Goal: Communication & Community: Connect with others

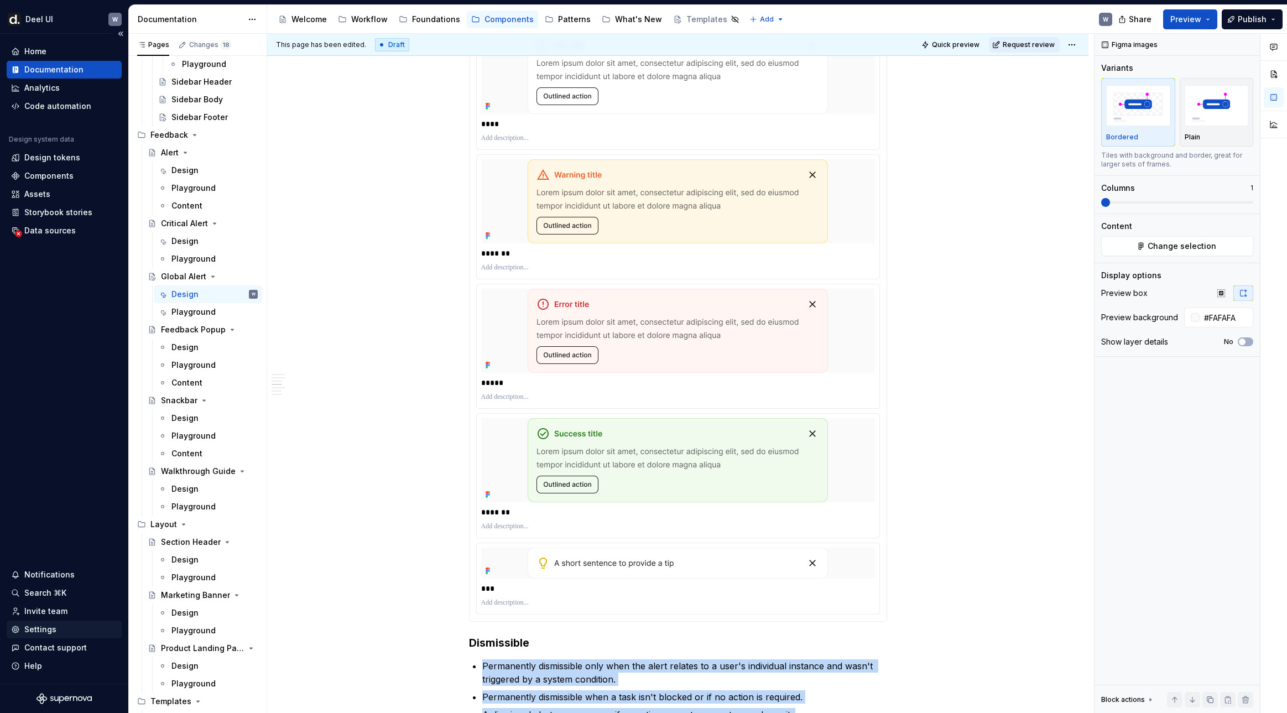
type textarea "*"
click at [53, 615] on div "Invite team" at bounding box center [45, 611] width 43 height 11
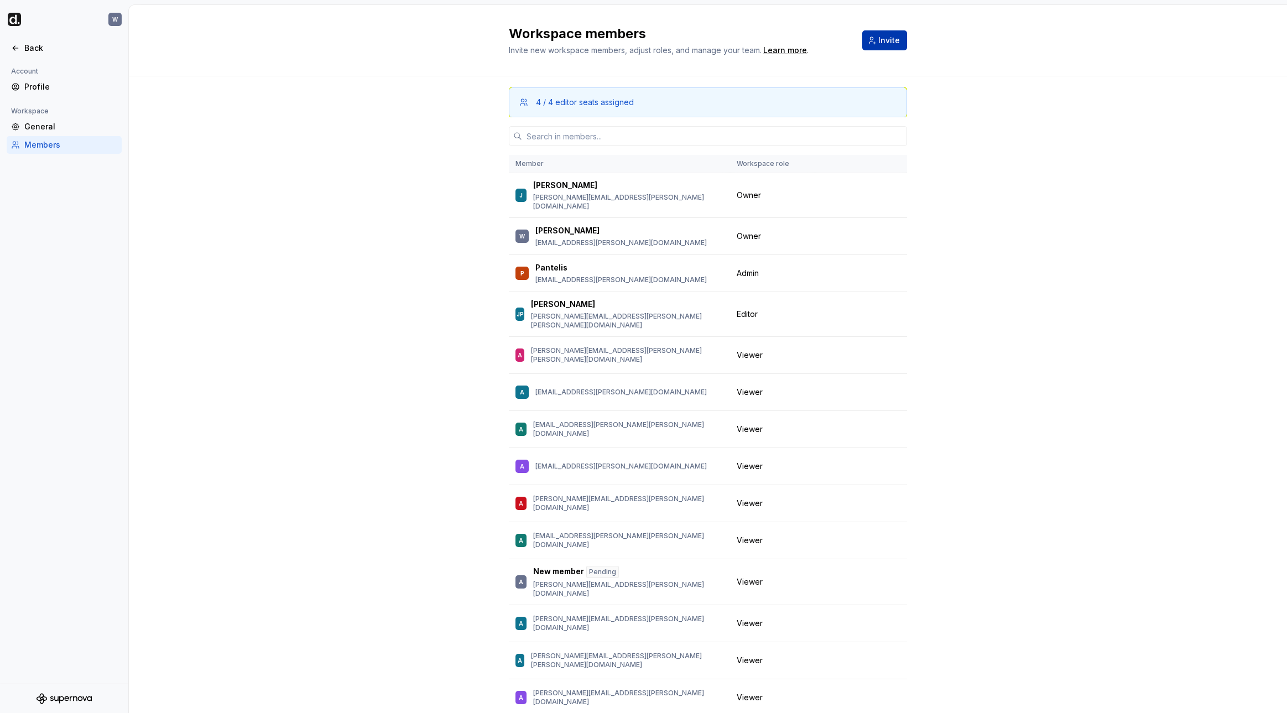
click at [884, 35] on span "Invite" at bounding box center [889, 40] width 22 height 11
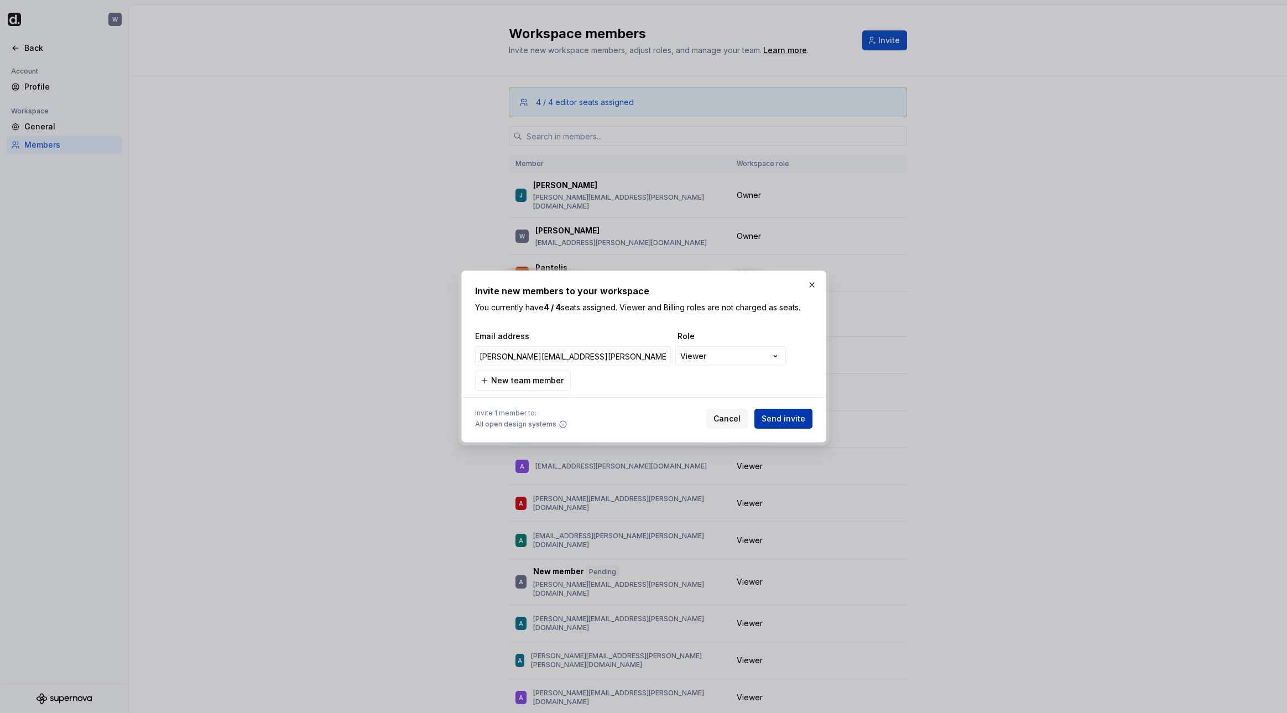
click at [773, 416] on span "Send invite" at bounding box center [784, 418] width 44 height 11
type input "[PERSON_NAME][EMAIL_ADDRESS][PERSON_NAME][DOMAIN_NAME]"
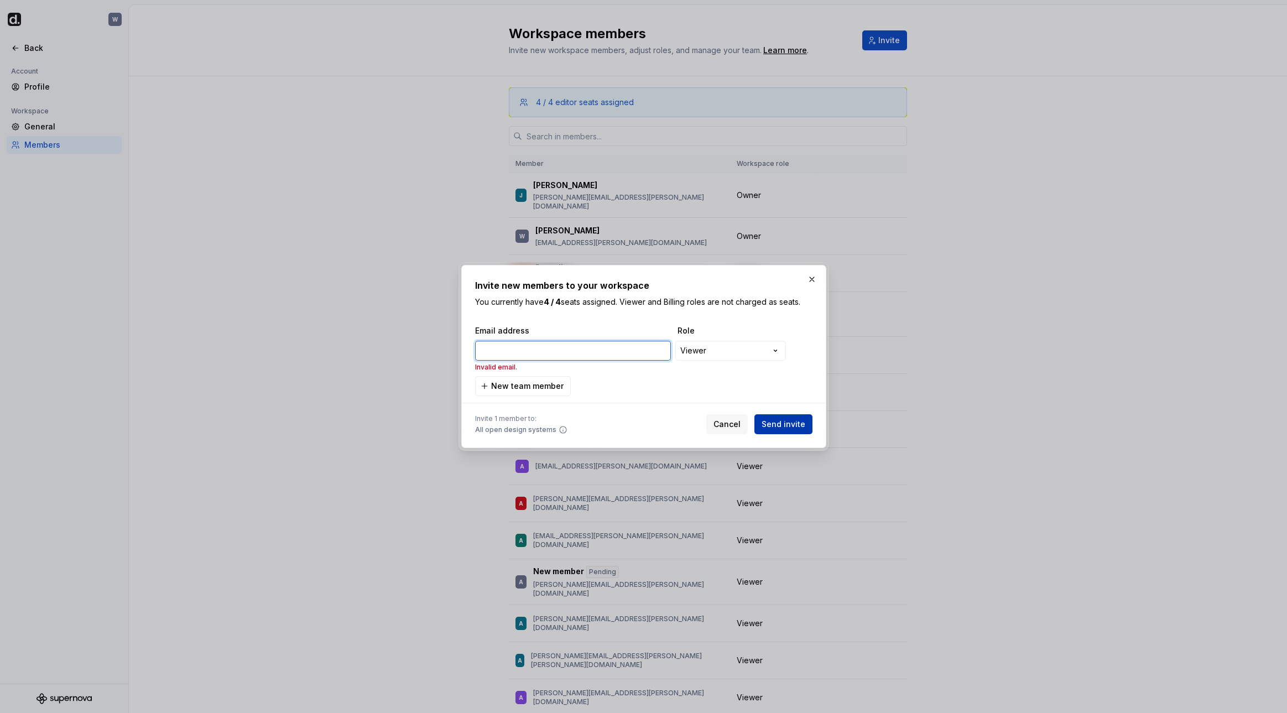
paste input "[PERSON_NAME][EMAIL_ADDRESS][PERSON_NAME][DOMAIN_NAME]"
type input "[PERSON_NAME][EMAIL_ADDRESS][PERSON_NAME][DOMAIN_NAME]"
drag, startPoint x: 799, startPoint y: 426, endPoint x: 786, endPoint y: 425, distance: 12.8
click at [799, 426] on span "Send invite" at bounding box center [784, 424] width 44 height 11
